Goal: Information Seeking & Learning: Understand process/instructions

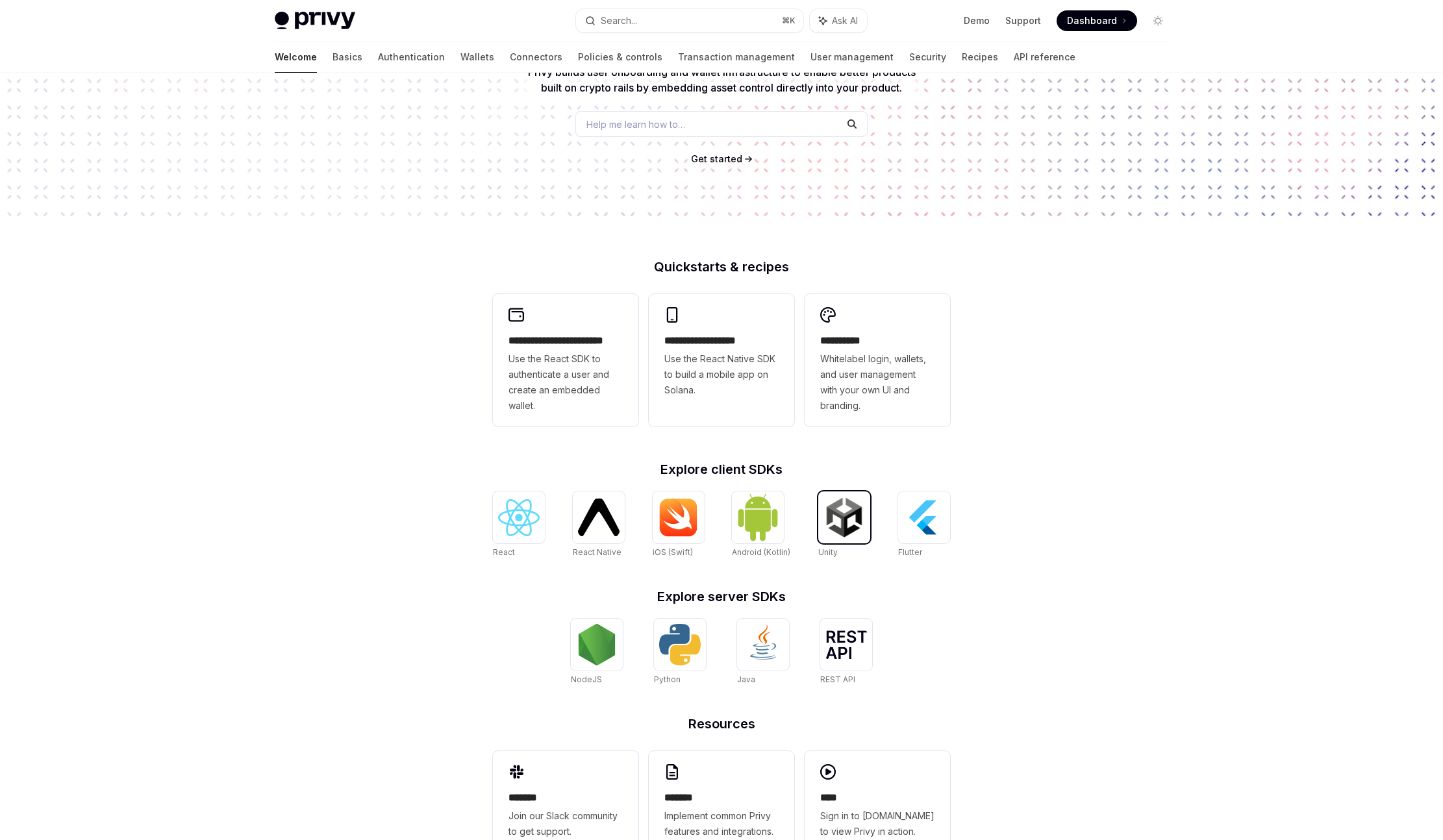
scroll to position [148, 0]
click at [525, 515] on img at bounding box center [519, 519] width 41 height 37
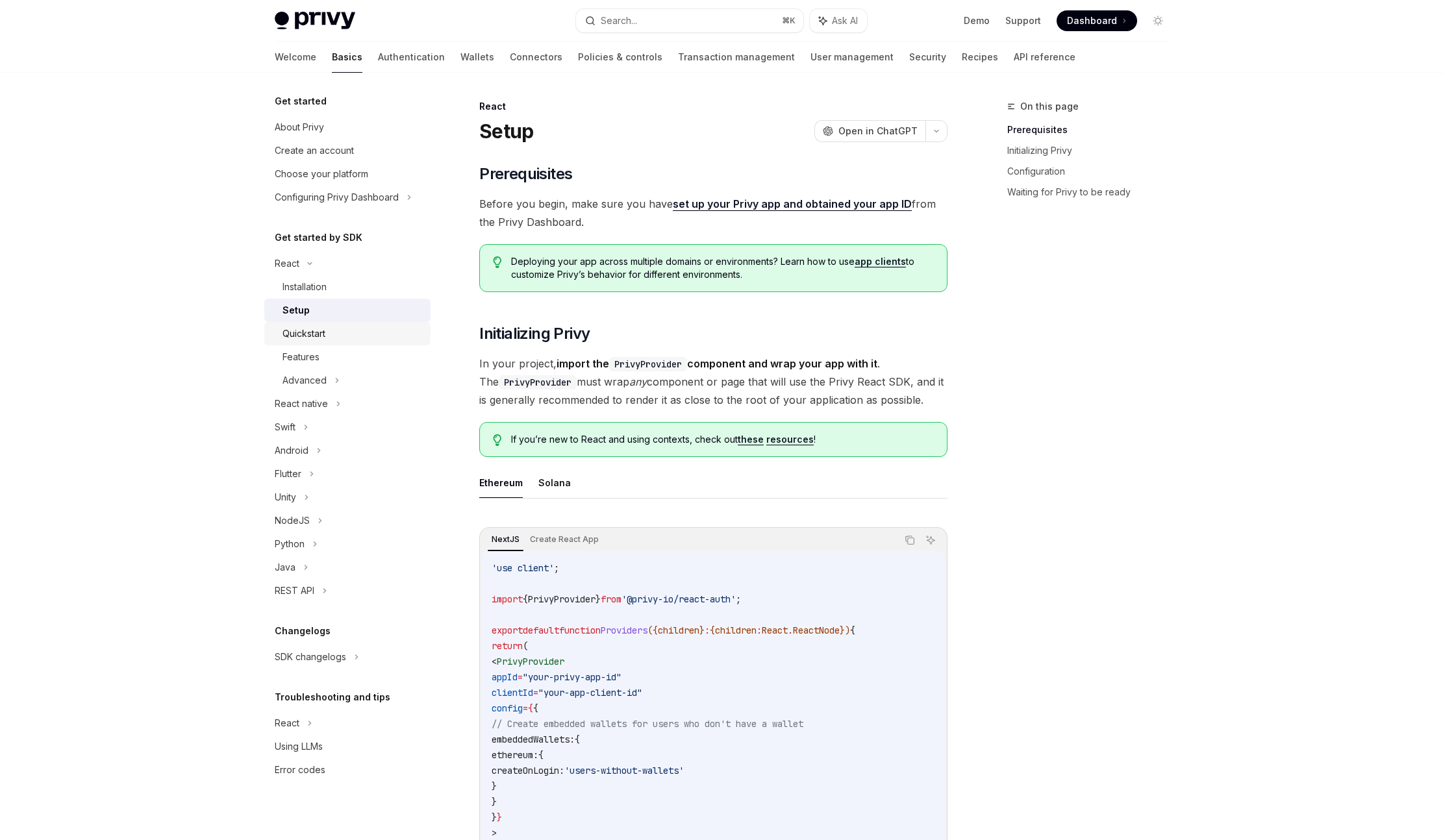
click at [401, 329] on div "Quickstart" at bounding box center [353, 333] width 140 height 16
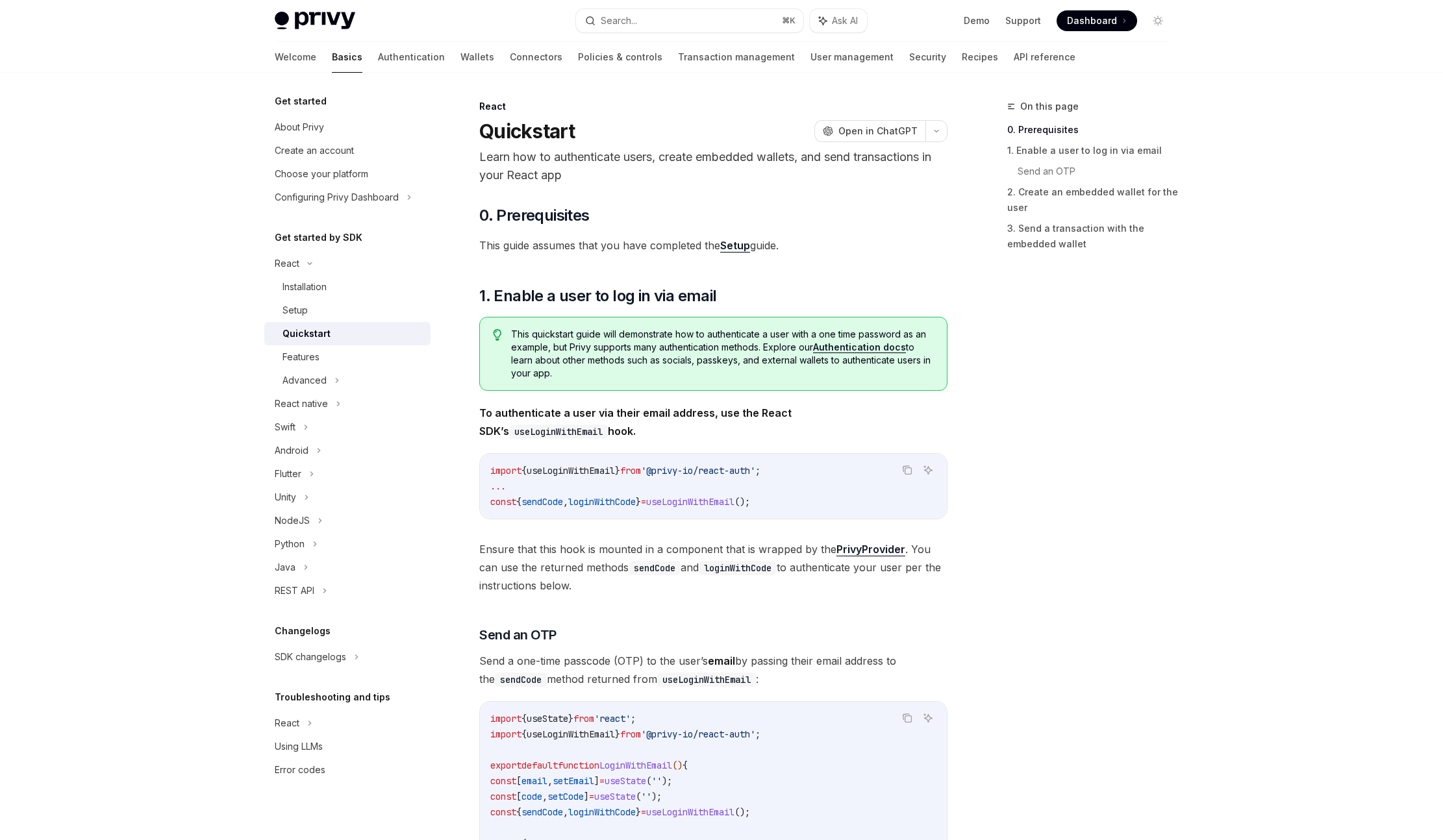
scroll to position [3, 0]
click at [369, 292] on div "Installation" at bounding box center [353, 286] width 140 height 16
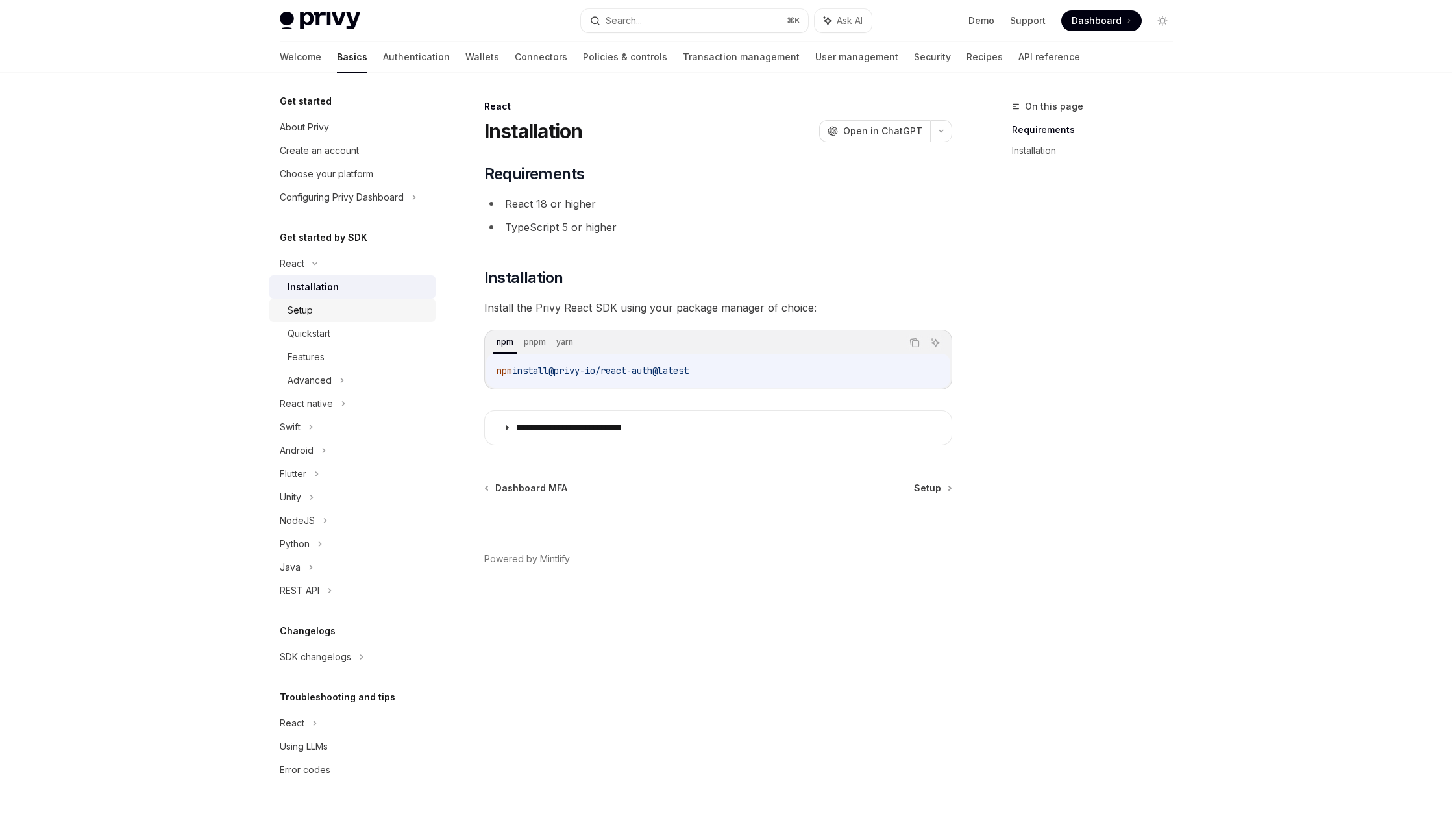
click at [365, 304] on div "Setup" at bounding box center [358, 310] width 140 height 16
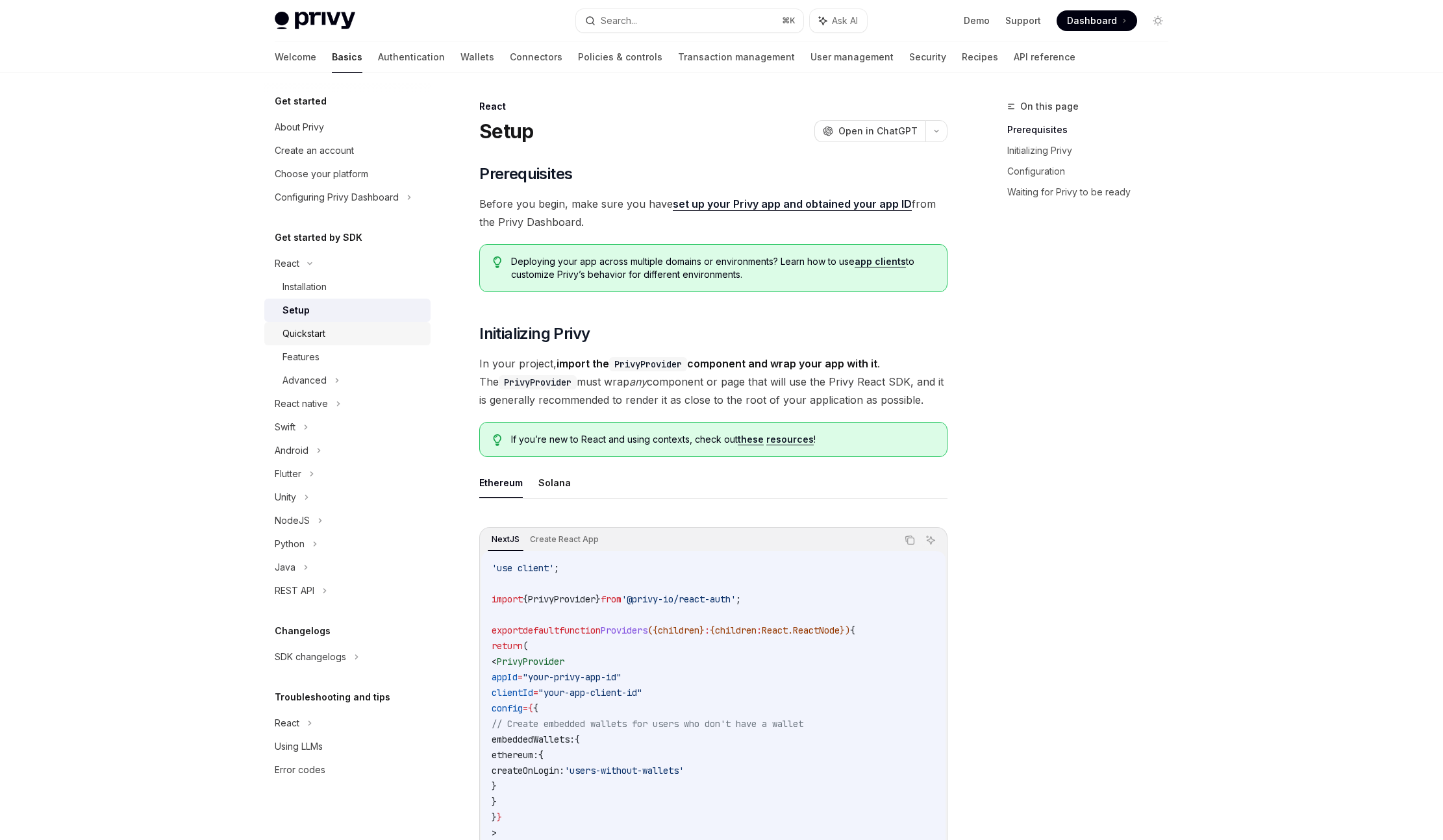
click at [365, 331] on div "Quickstart" at bounding box center [353, 333] width 140 height 16
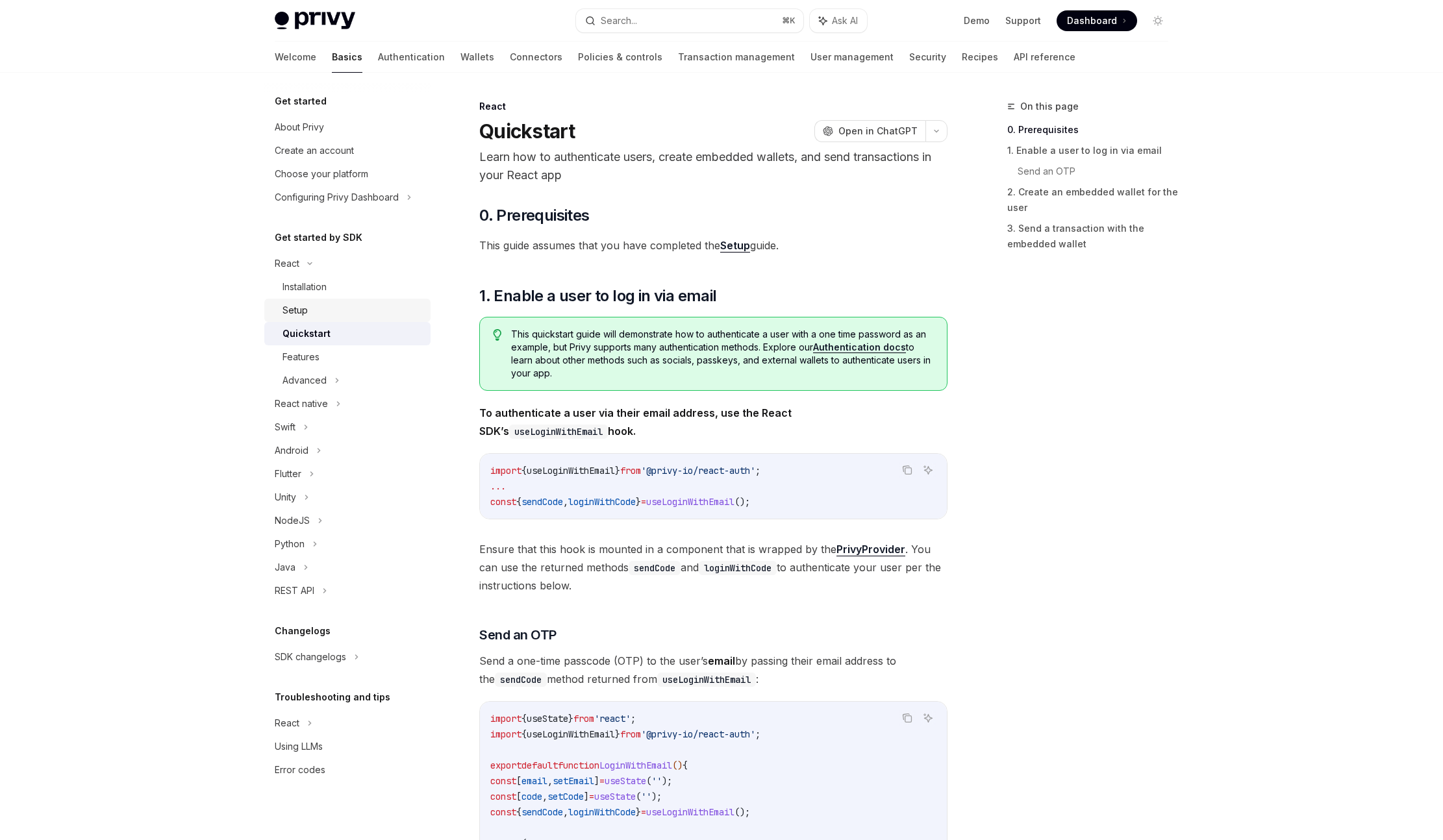
click at [369, 312] on div "Setup" at bounding box center [353, 310] width 140 height 16
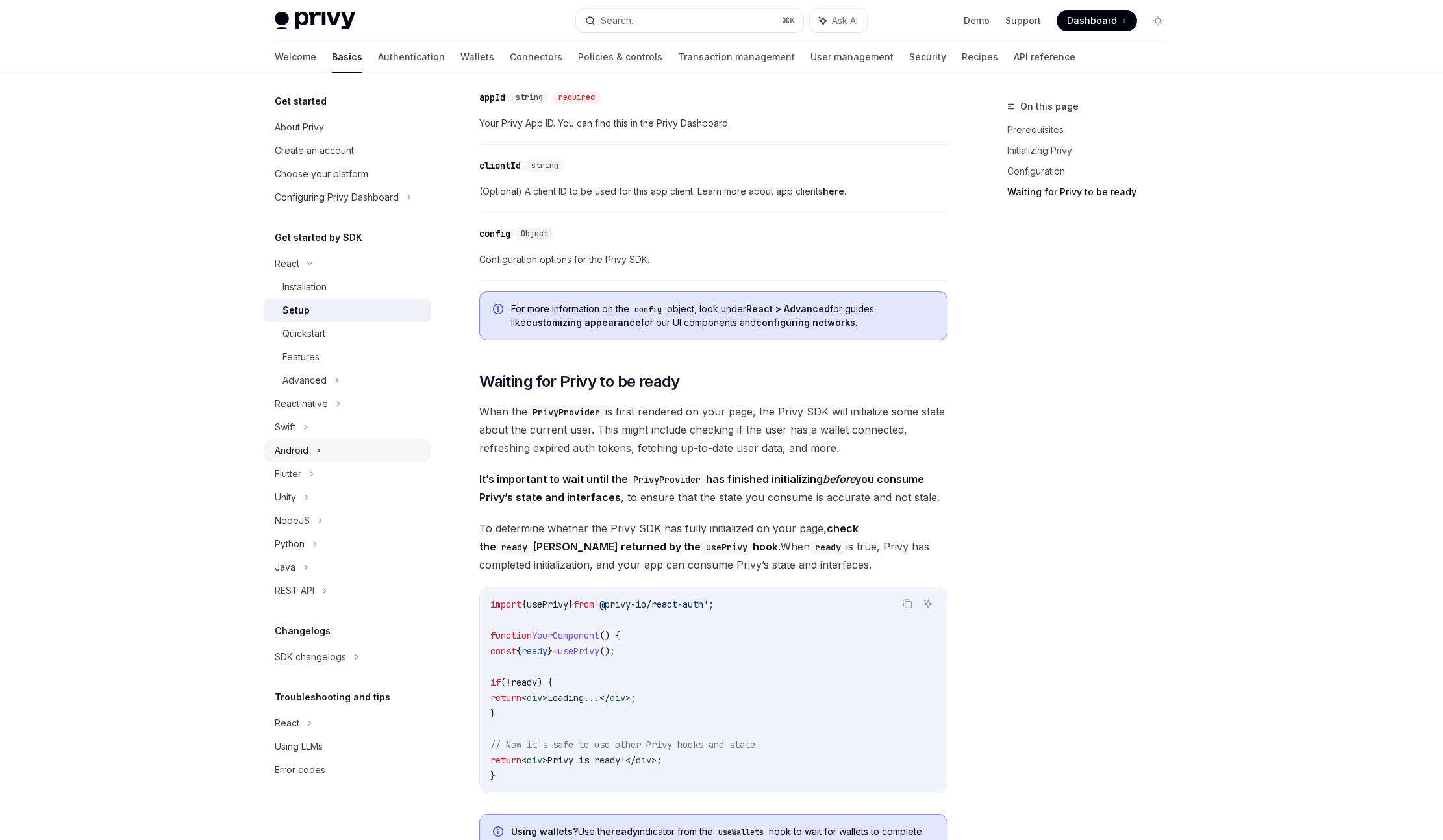
scroll to position [761, 0]
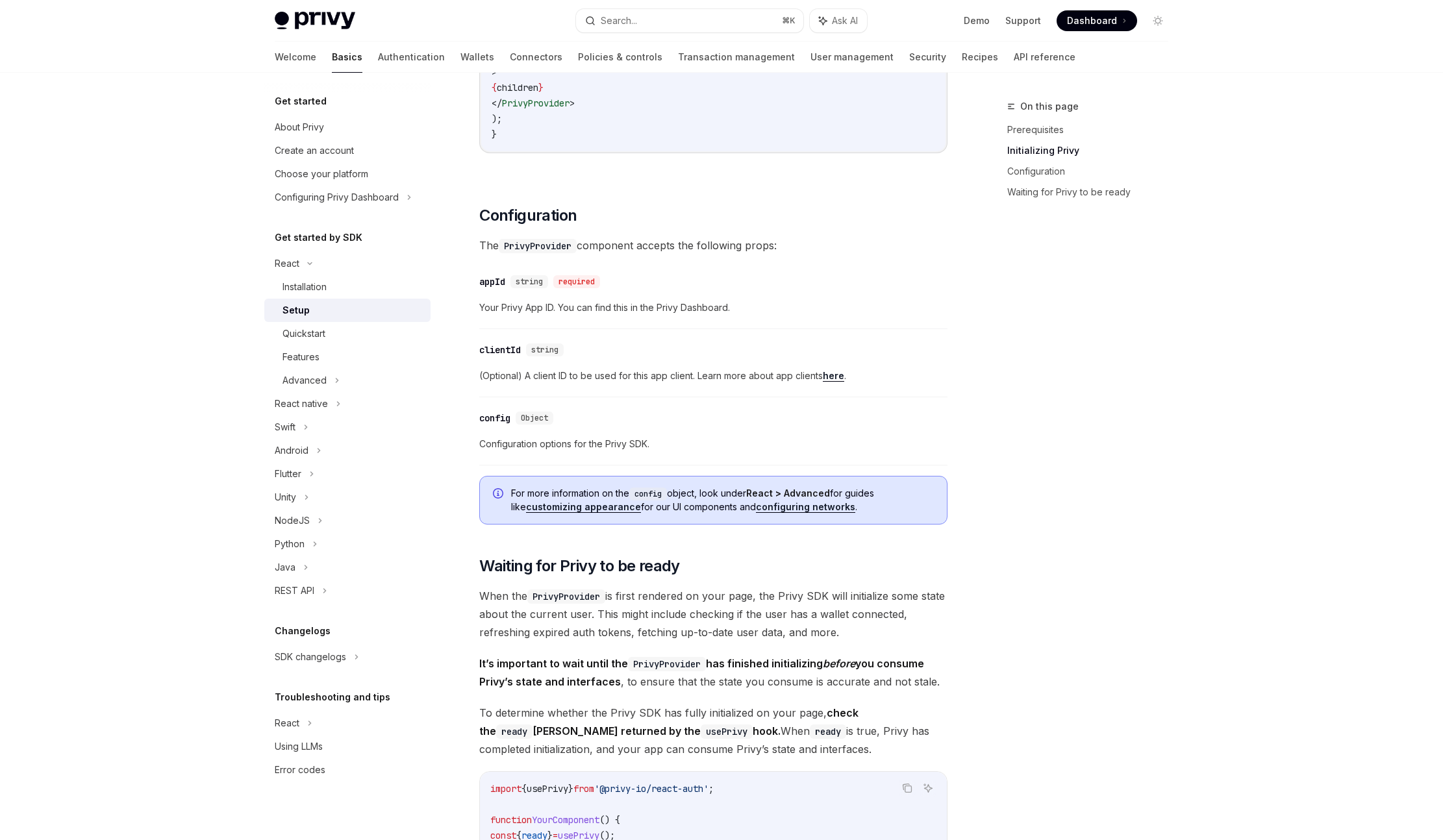
type textarea "*"
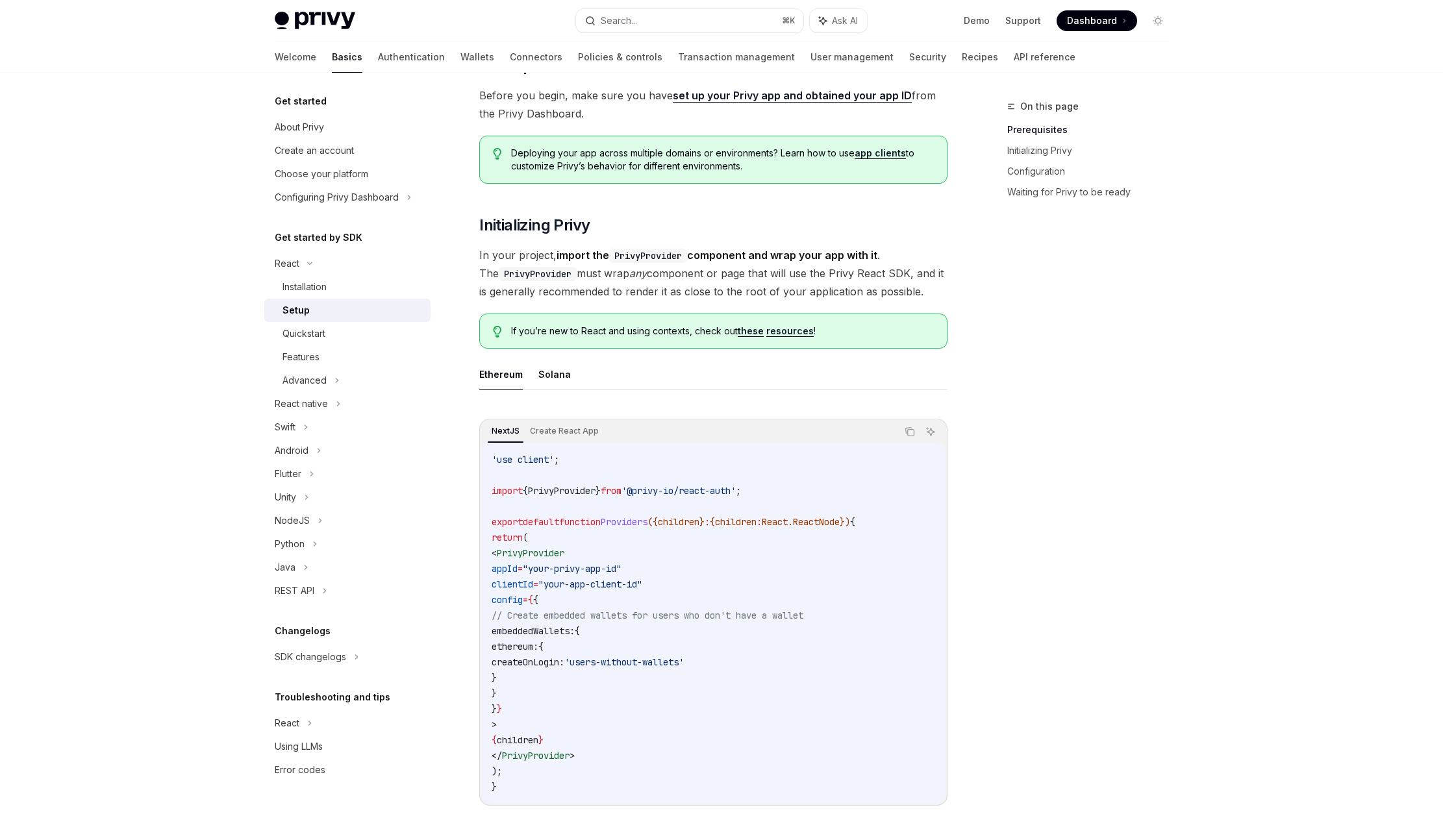
scroll to position [0, 0]
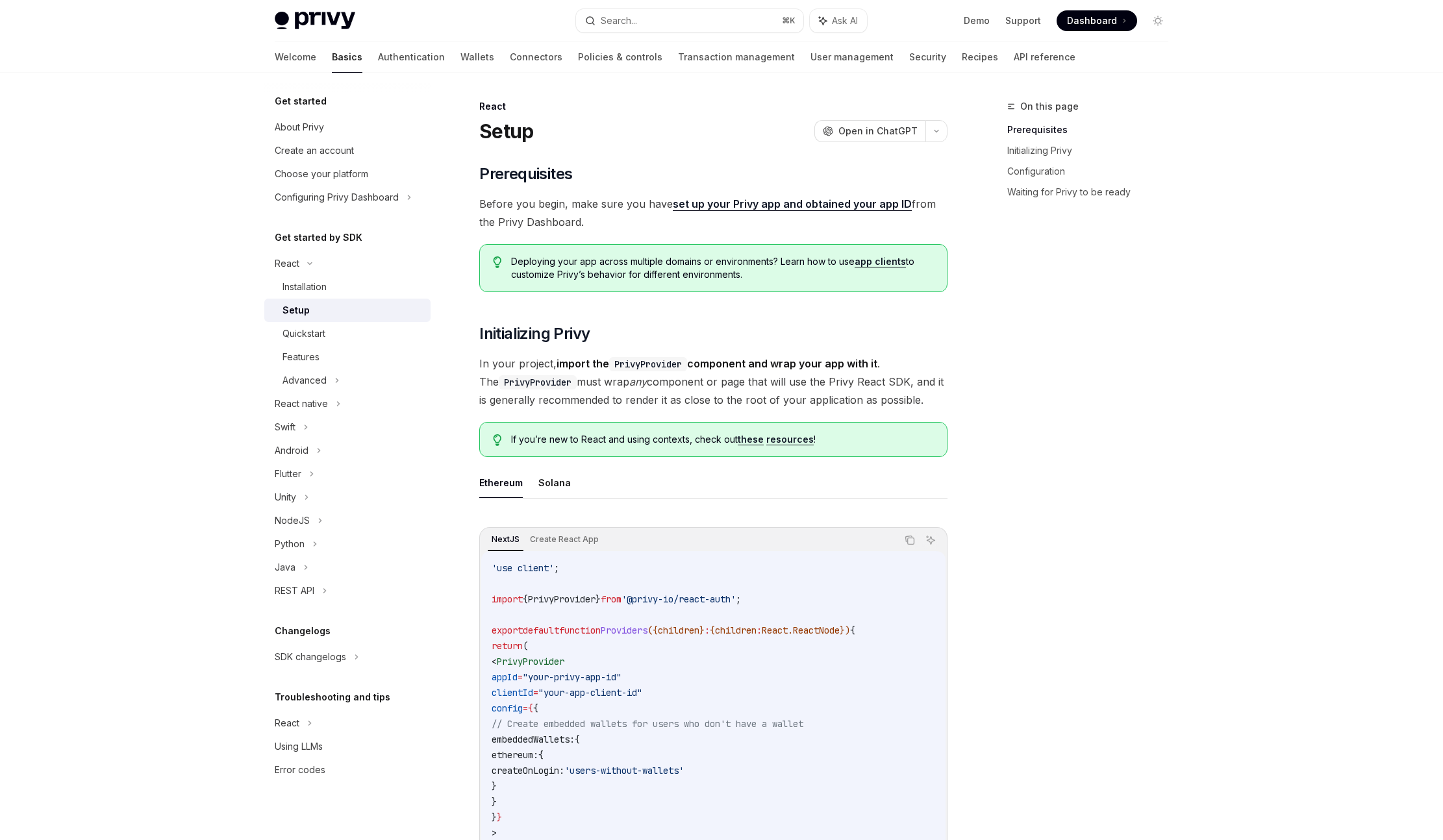
click at [1088, 21] on span "Dashboard" at bounding box center [1092, 21] width 50 height 13
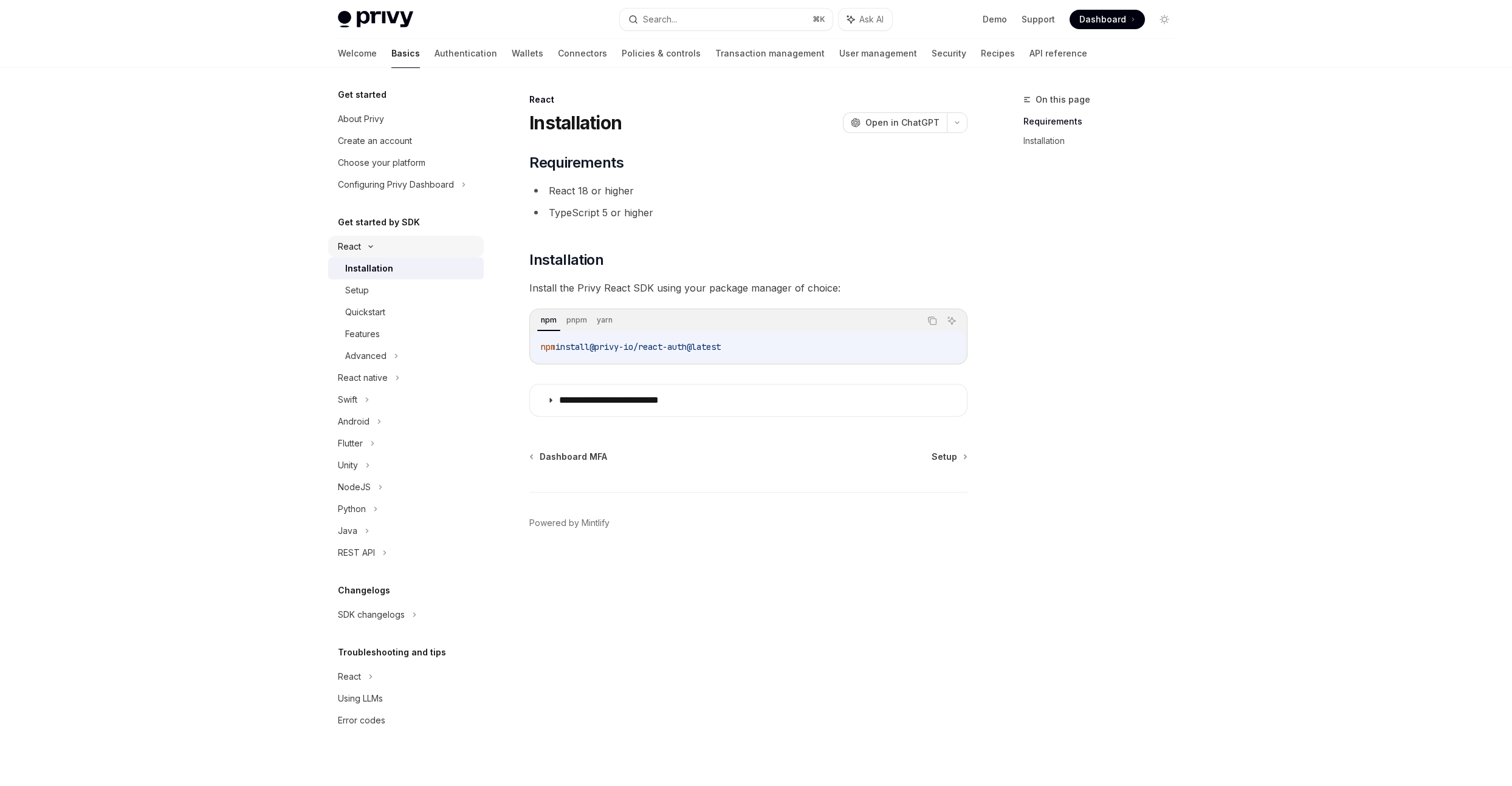
click at [380, 245] on div "React" at bounding box center [406, 247] width 155 height 22
click at [383, 227] on h5 "Get started by SDK" at bounding box center [379, 222] width 82 height 15
click at [373, 248] on div "React" at bounding box center [406, 247] width 155 height 22
click at [375, 270] on div "Installation" at bounding box center [369, 268] width 48 height 15
click at [376, 269] on div "Installation" at bounding box center [369, 268] width 48 height 15
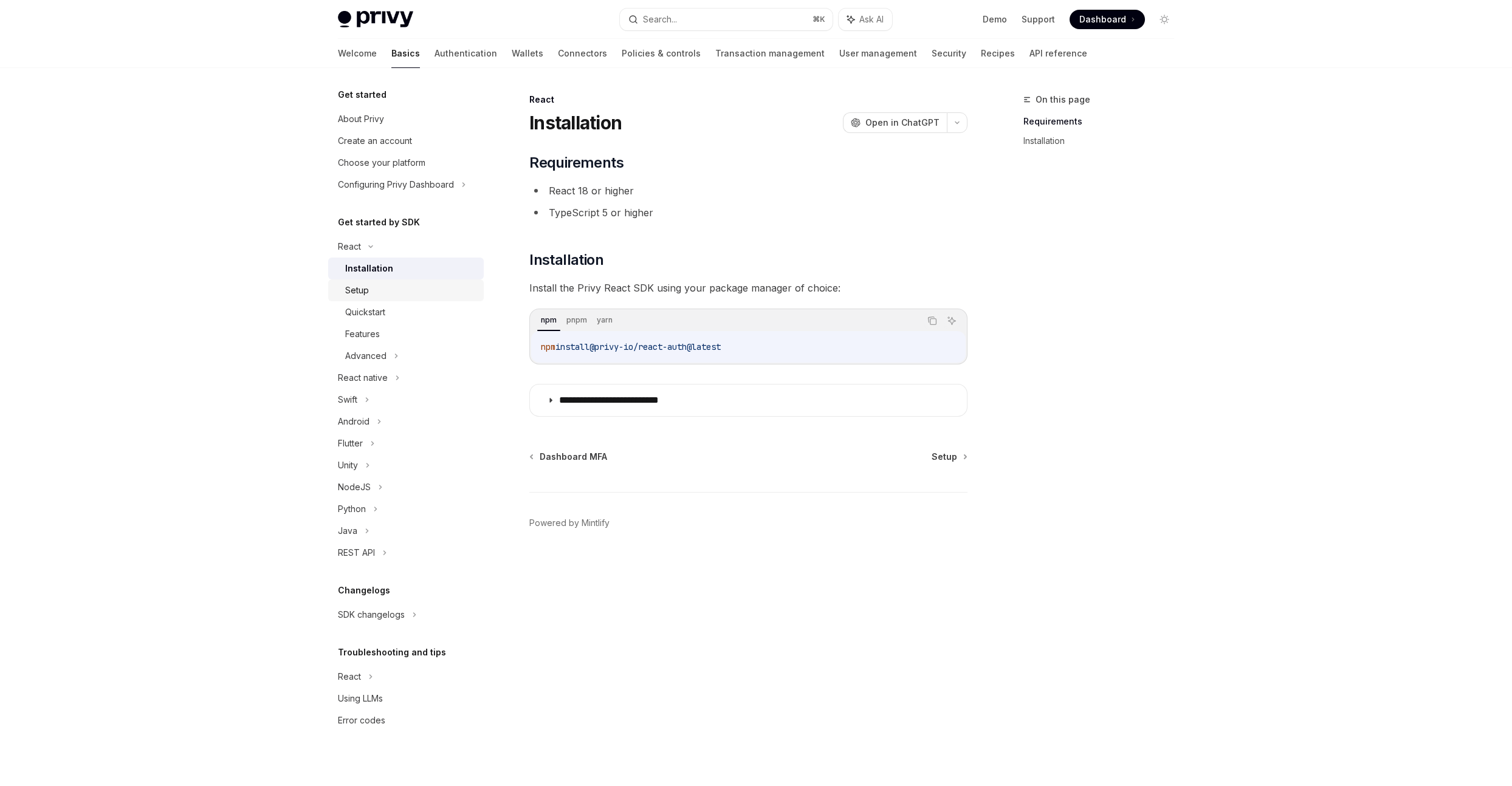
click at [375, 283] on div "Setup" at bounding box center [411, 290] width 131 height 15
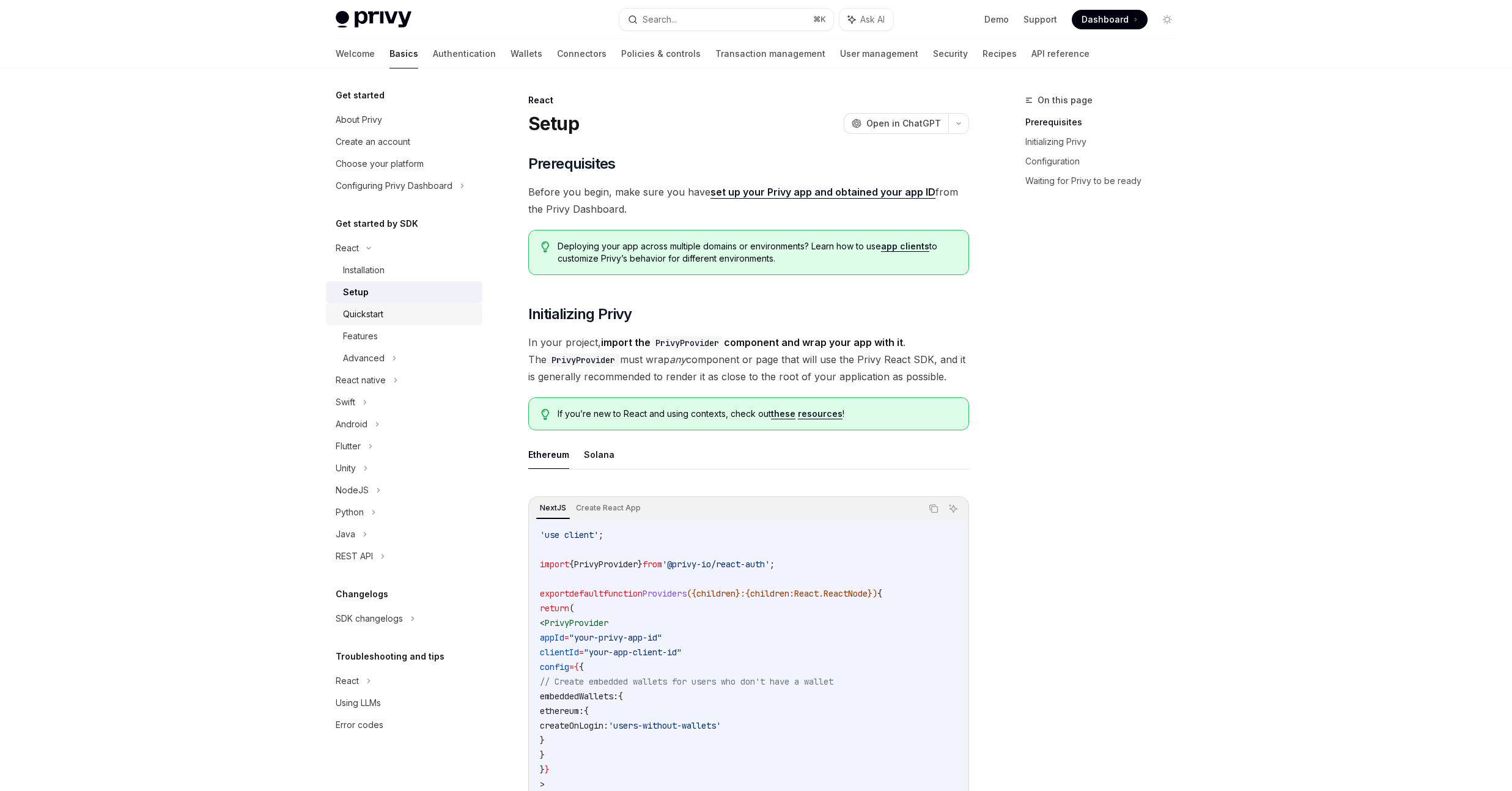
click at [423, 316] on div "Quickstart" at bounding box center [409, 313] width 132 height 15
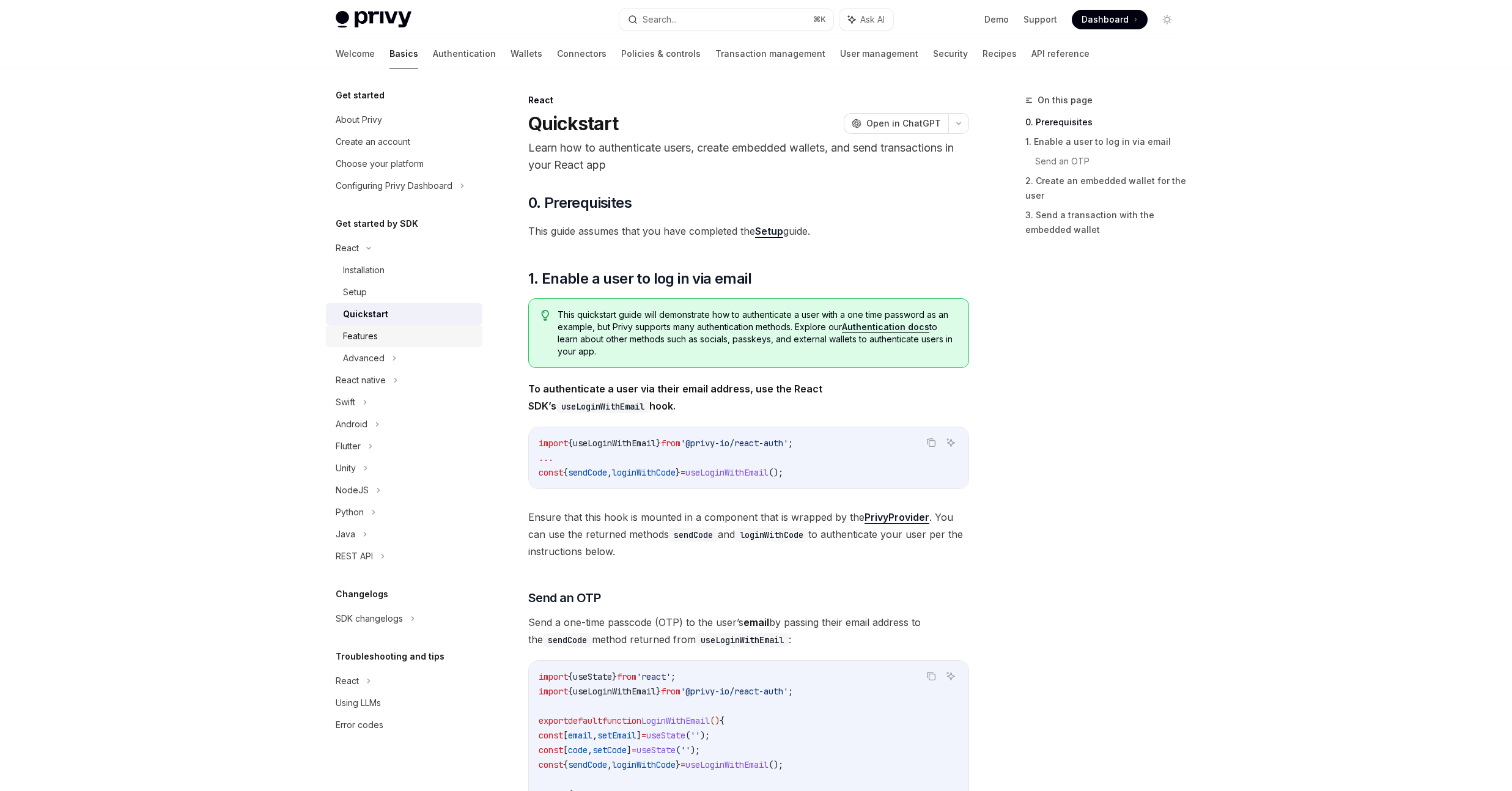
click at [427, 329] on div "Features" at bounding box center [409, 336] width 132 height 15
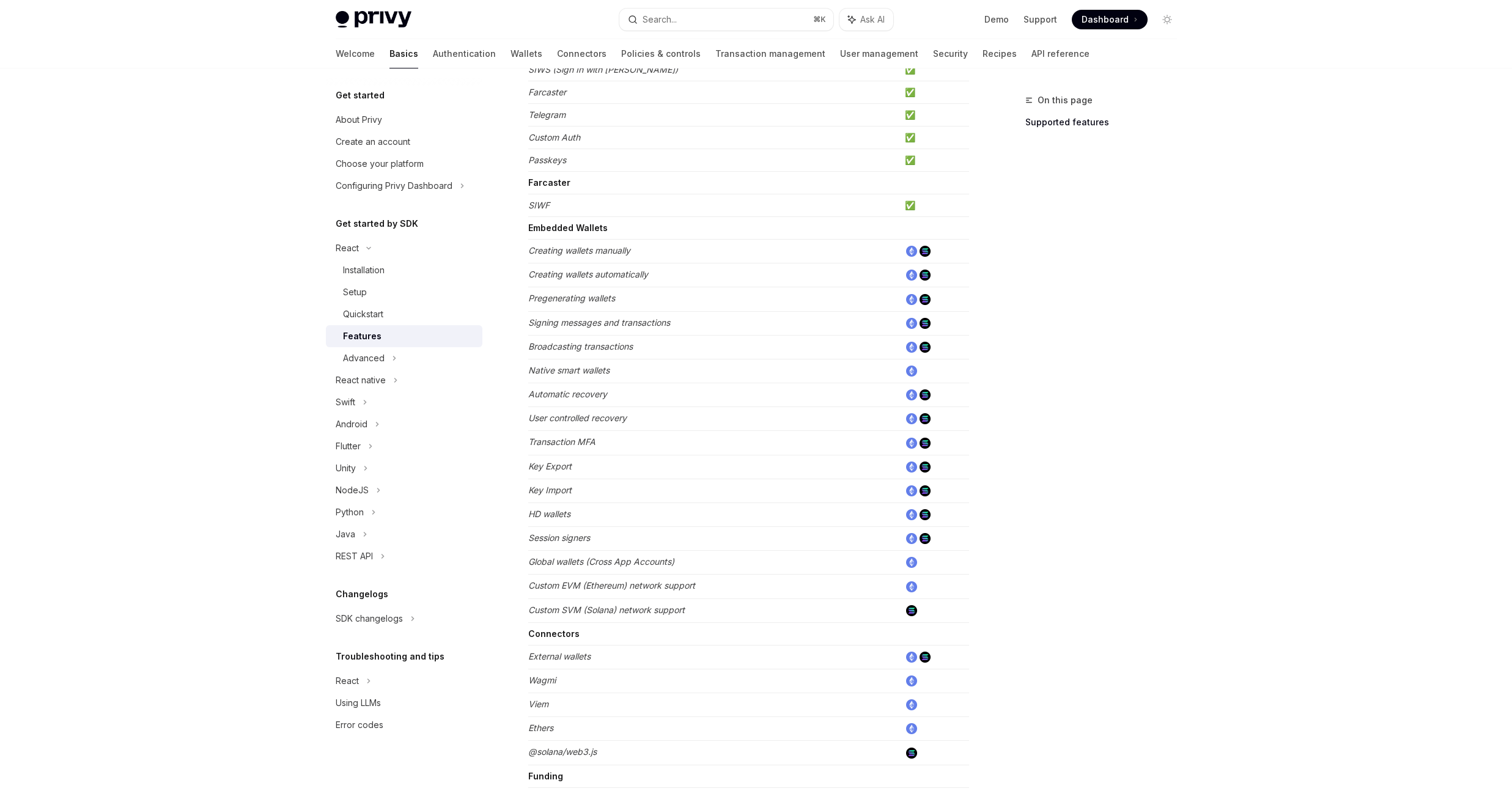
scroll to position [356, 0]
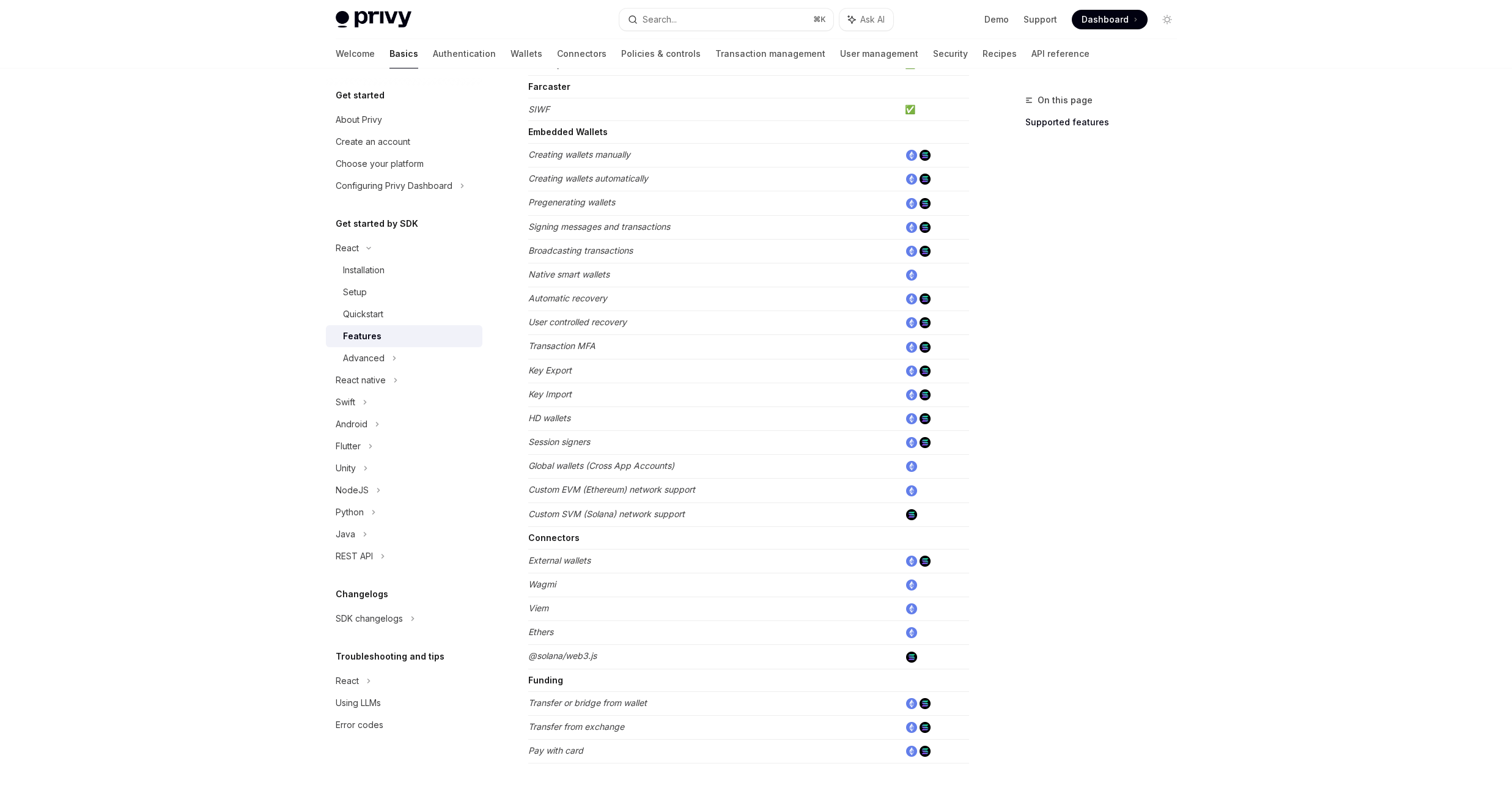
type textarea "*"
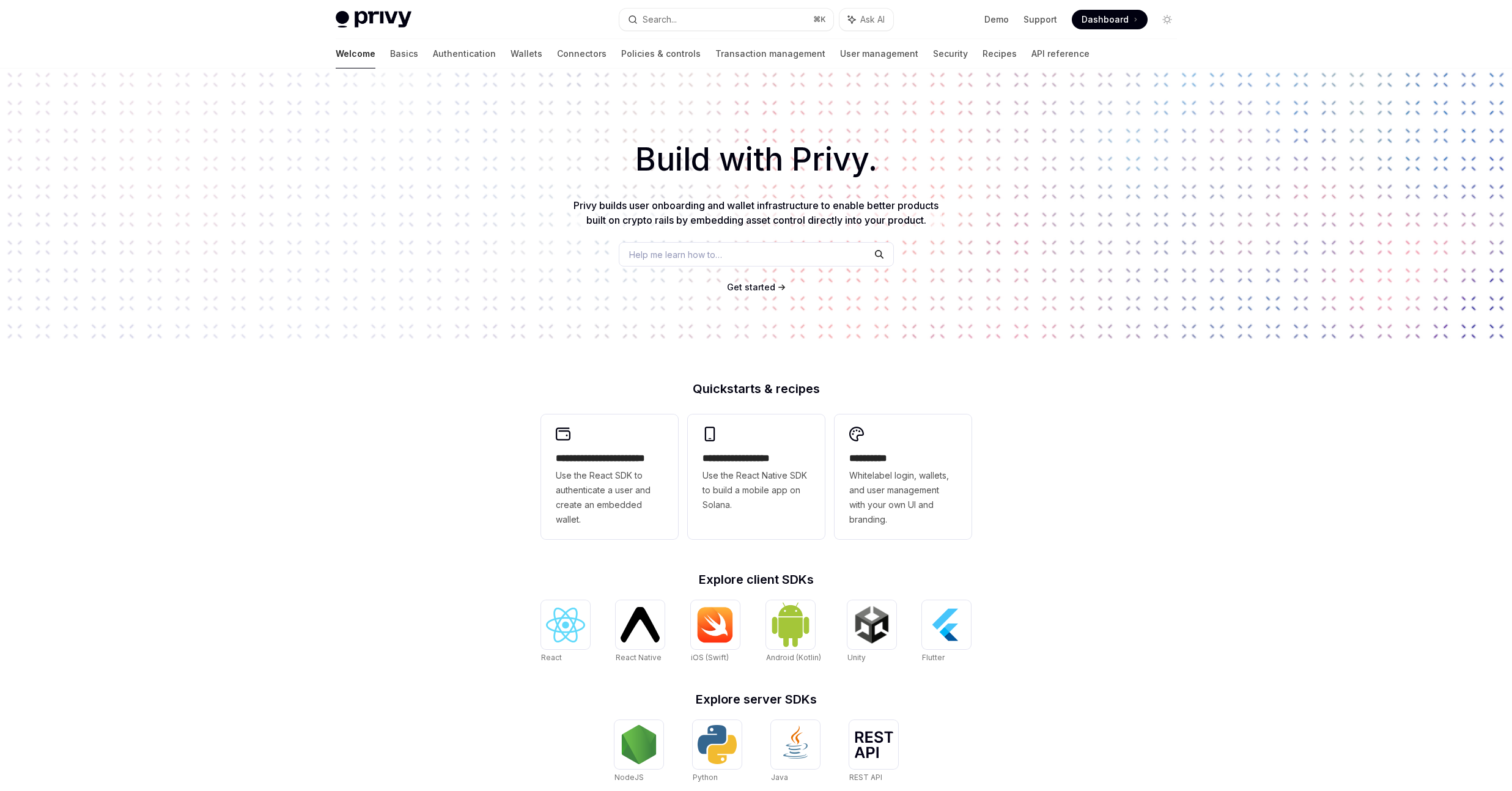
scroll to position [115, 0]
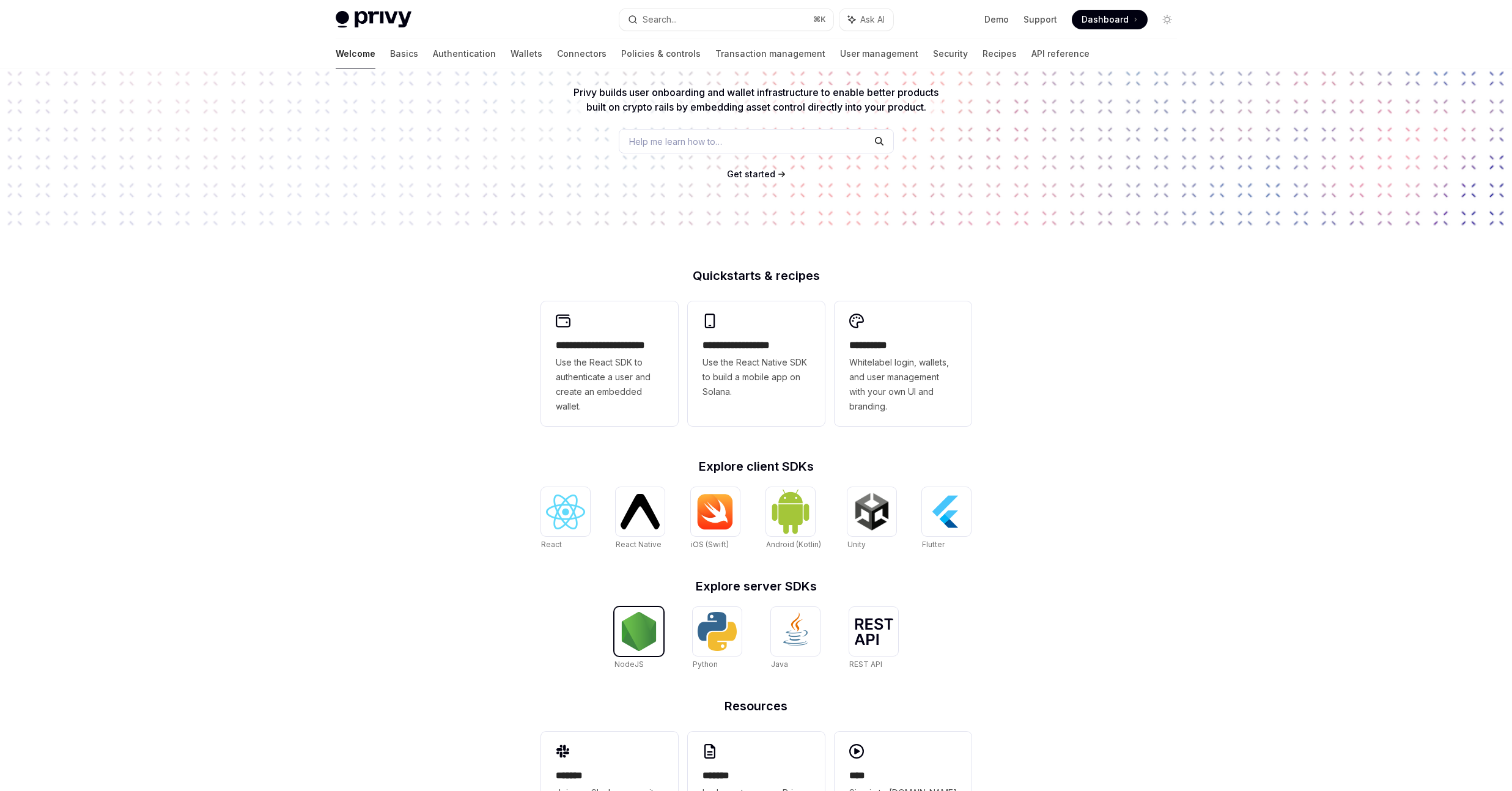
click at [641, 621] on img at bounding box center [639, 631] width 39 height 39
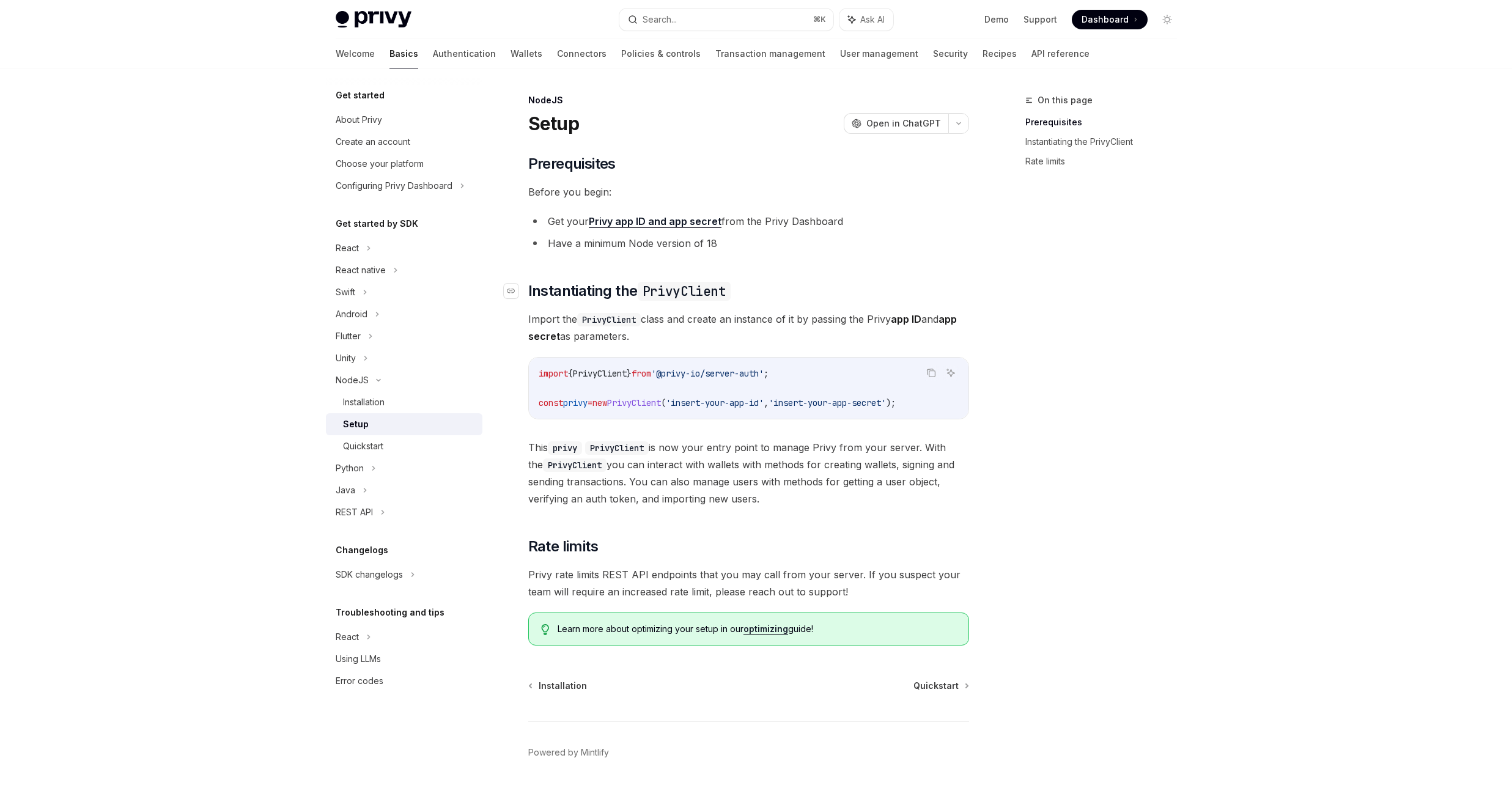
scroll to position [36, 0]
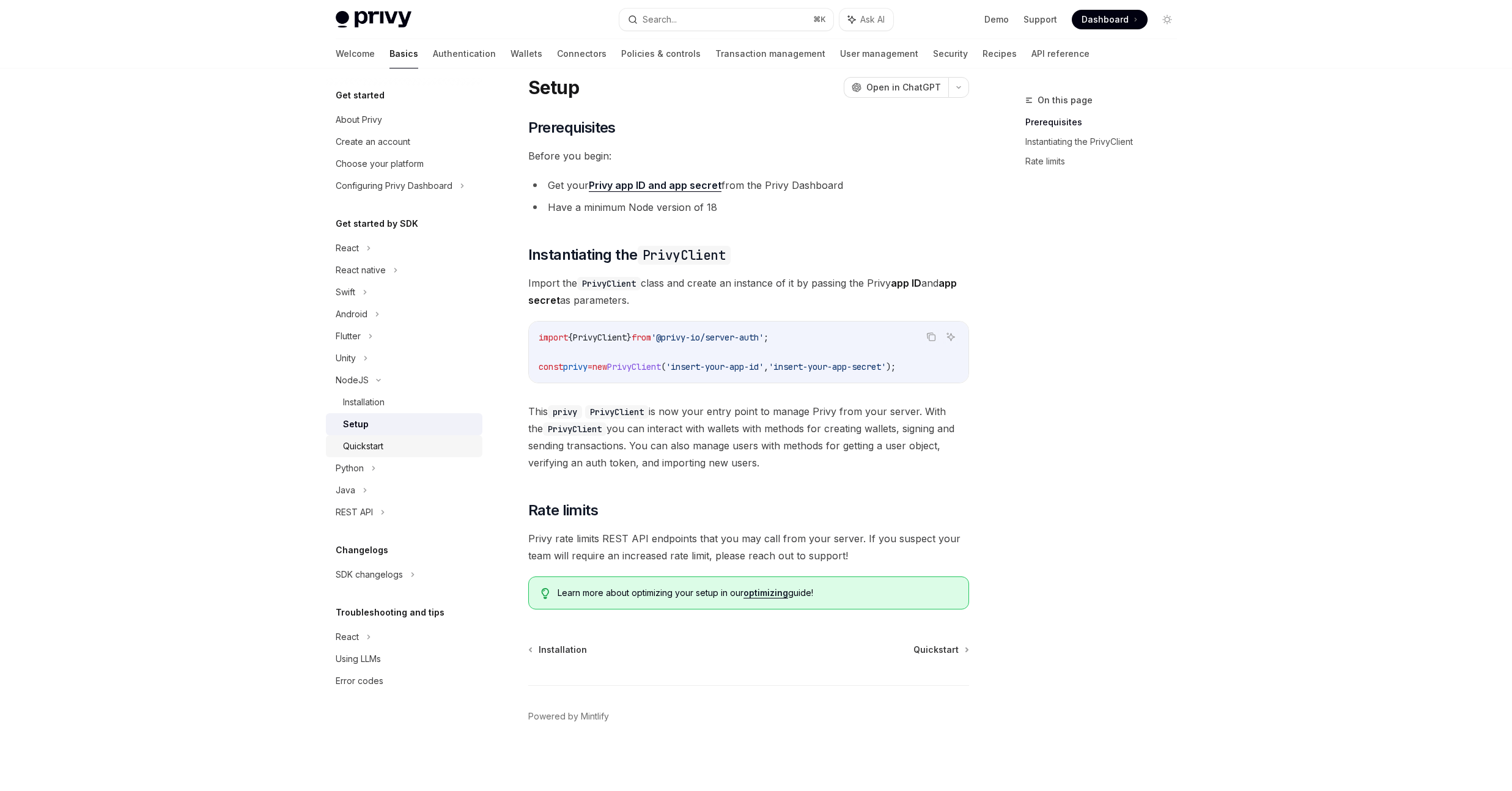
click at [425, 442] on div "Quickstart" at bounding box center [409, 446] width 132 height 15
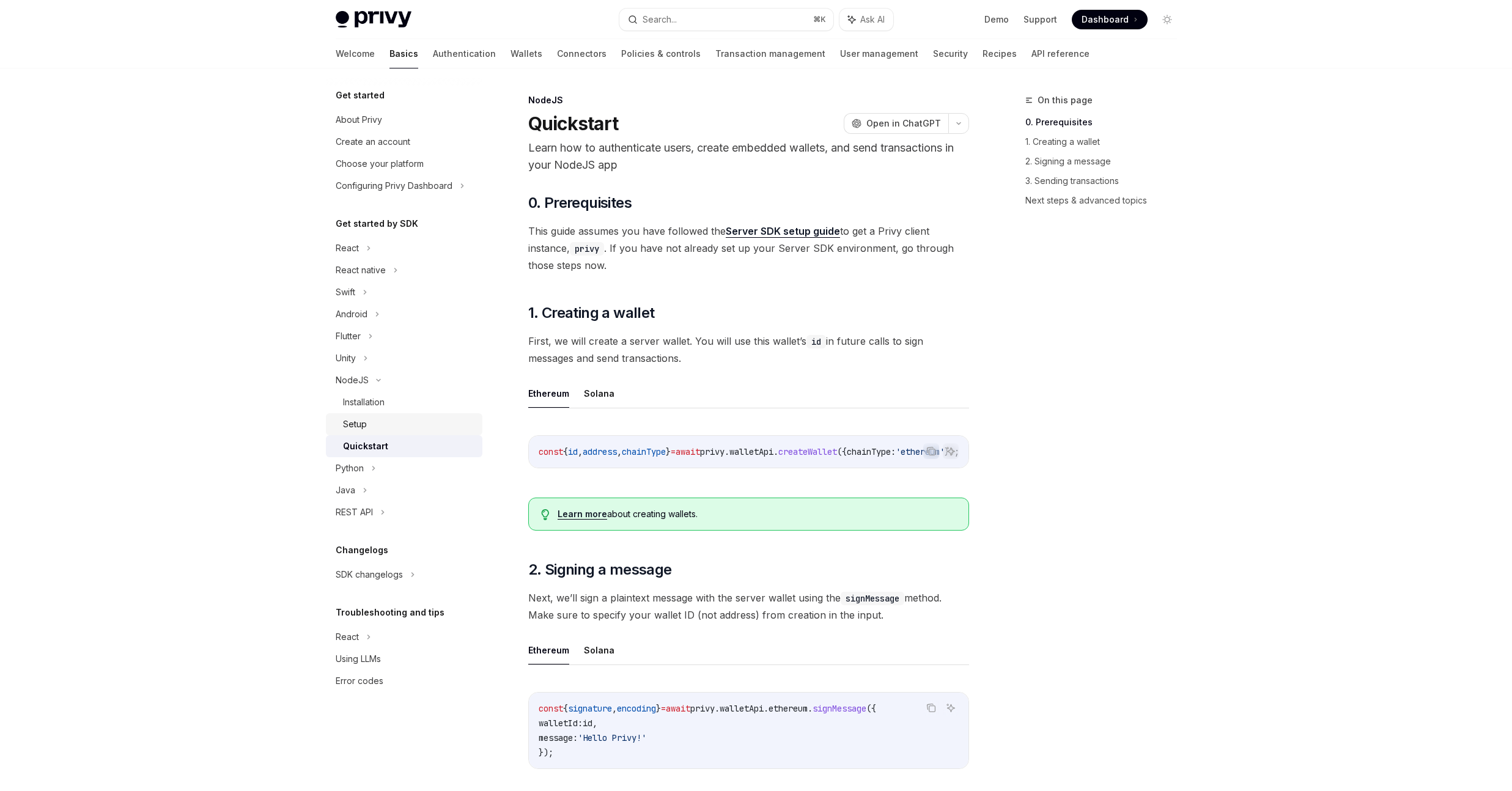
click at [414, 418] on div "Setup" at bounding box center [409, 424] width 132 height 15
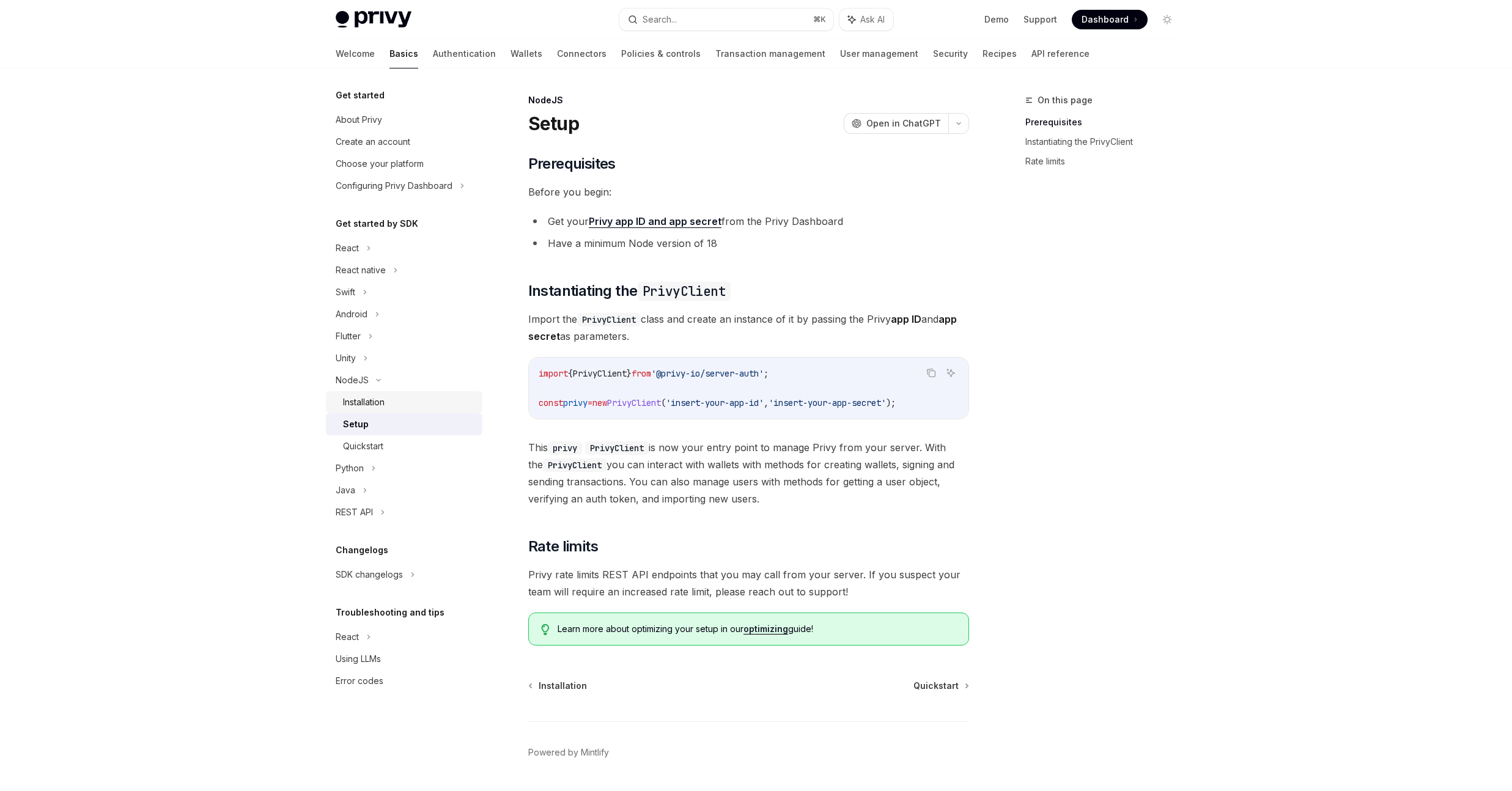
click at [421, 408] on div "Installation" at bounding box center [409, 402] width 132 height 15
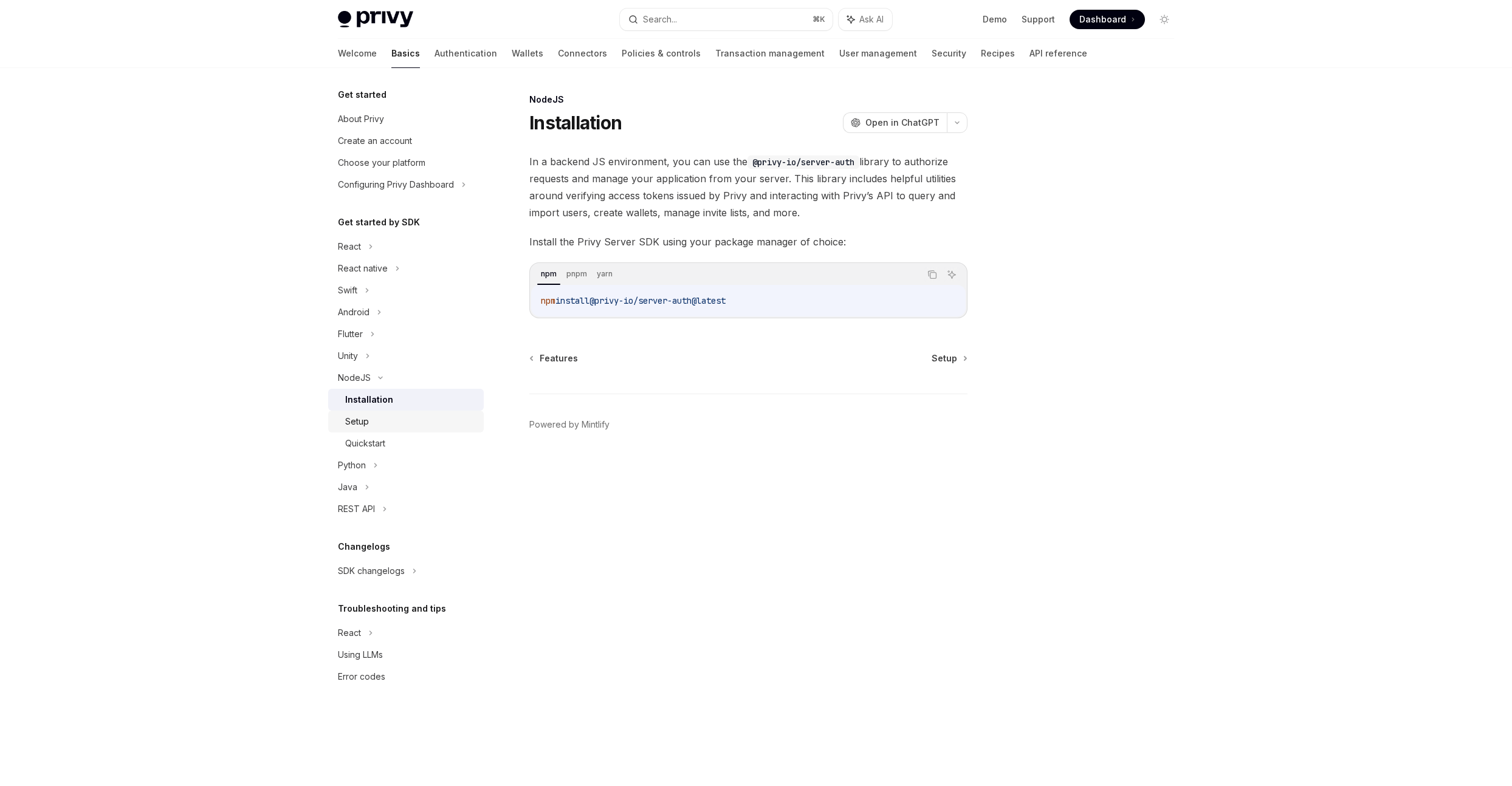
click at [404, 416] on div "Setup" at bounding box center [411, 421] width 131 height 15
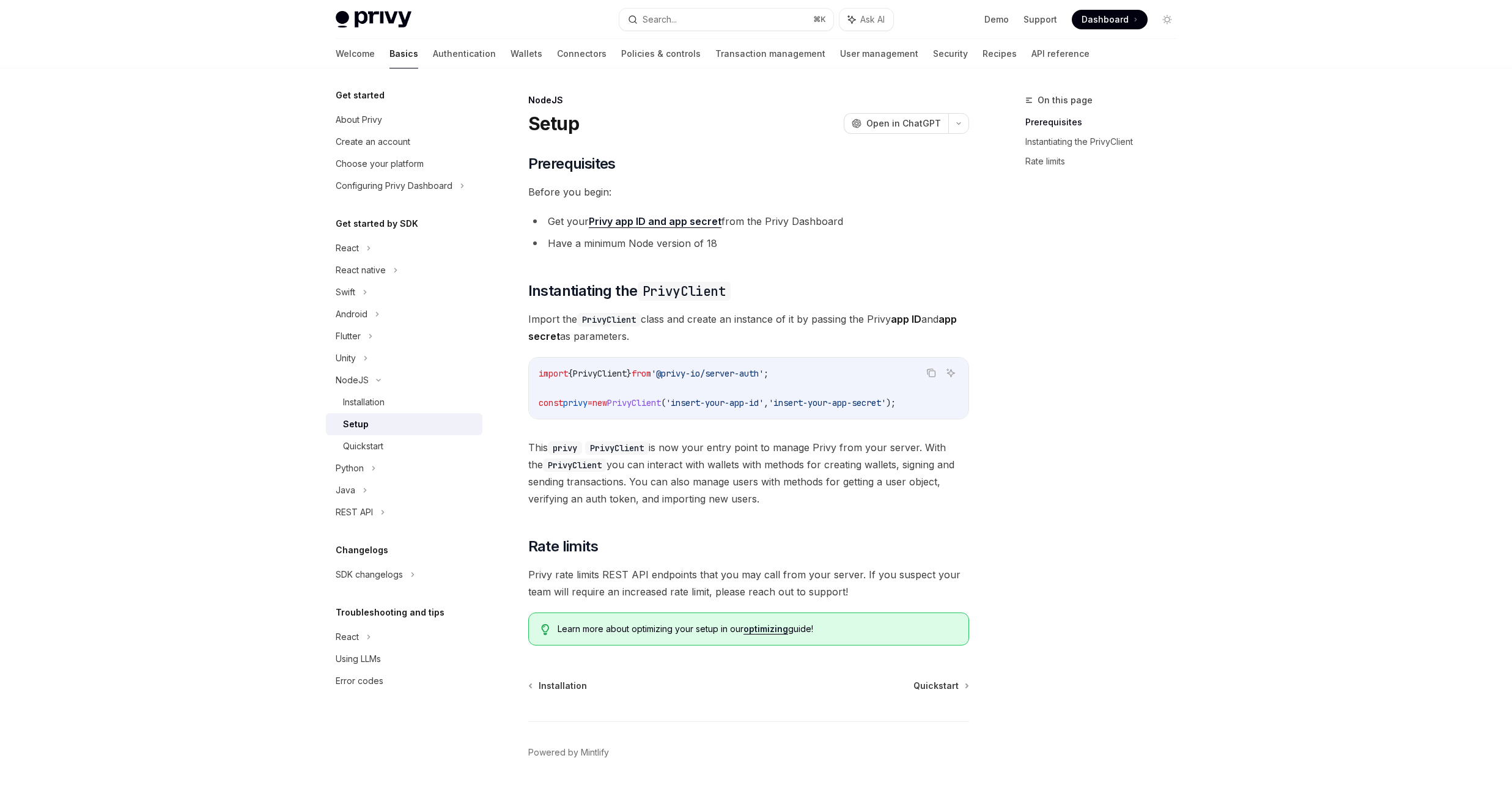
drag, startPoint x: 374, startPoint y: 437, endPoint x: 378, endPoint y: 423, distance: 14.6
click at [374, 438] on link "Quickstart" at bounding box center [404, 446] width 156 height 22
type textarea "*"
